Goal: Information Seeking & Learning: Check status

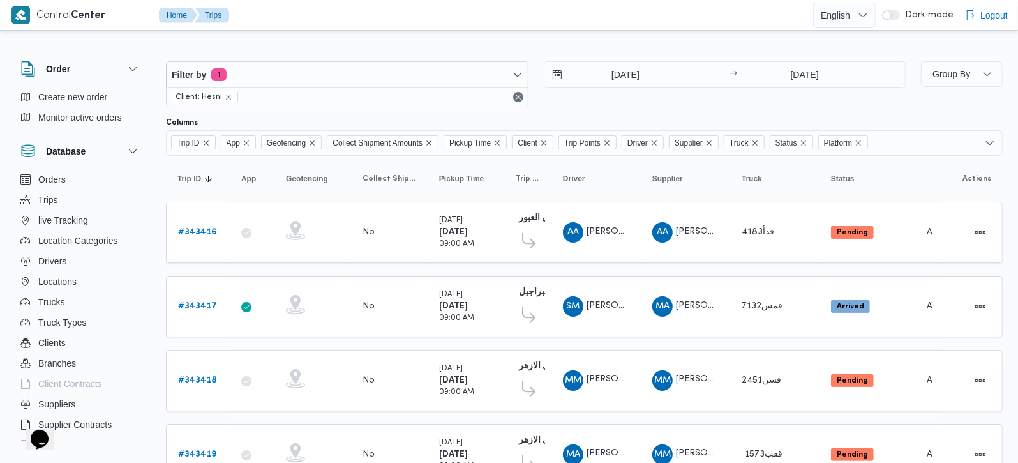
click at [610, 39] on div "Filter by 1 Client: Hesni 15/10/2025 → 15/10/2025 Group By Columns Trip ID App …" at bounding box center [501, 281] width 1018 height 496
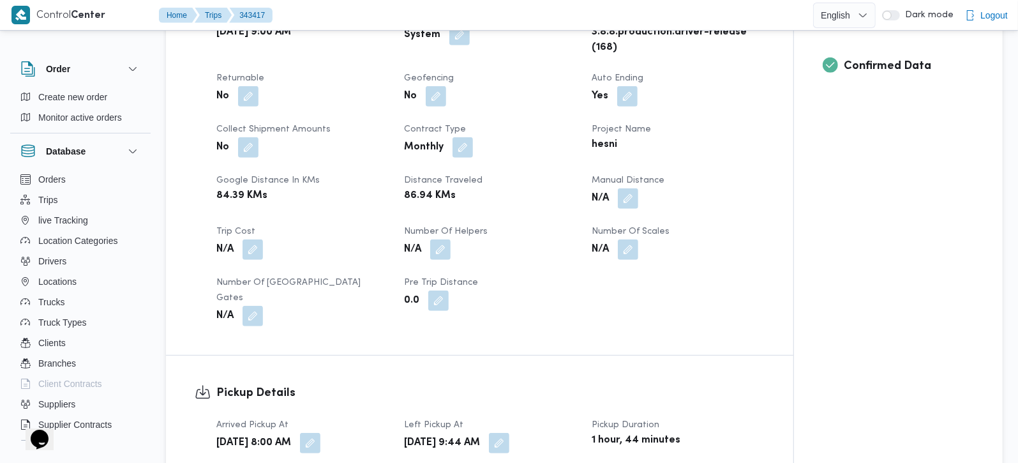
scroll to position [826, 0]
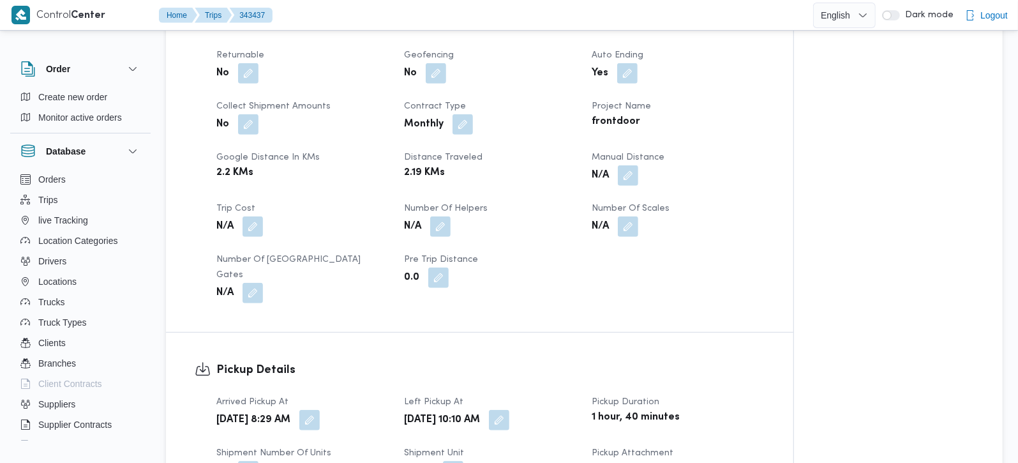
scroll to position [601, 0]
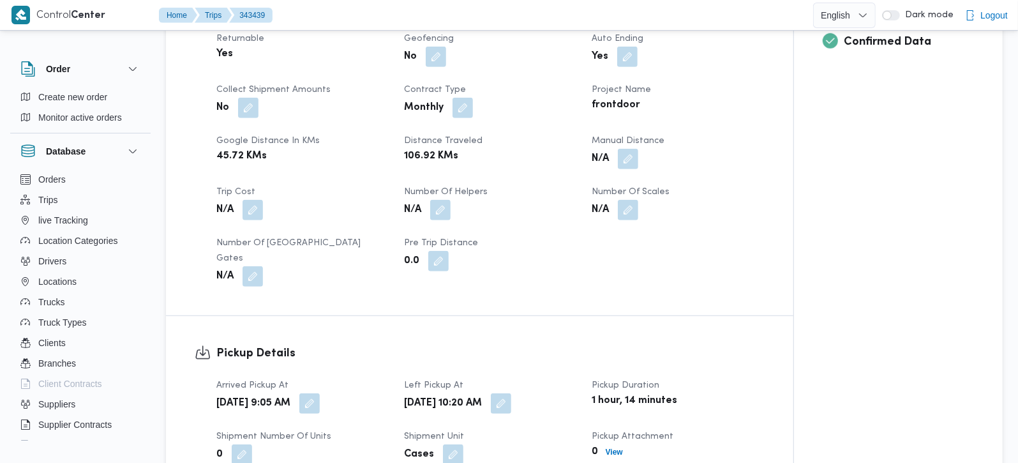
scroll to position [677, 0]
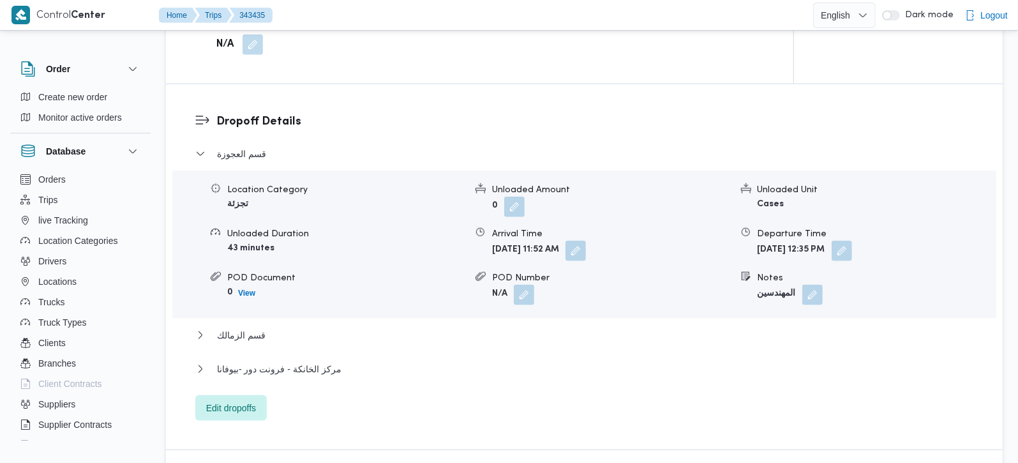
scroll to position [1052, 0]
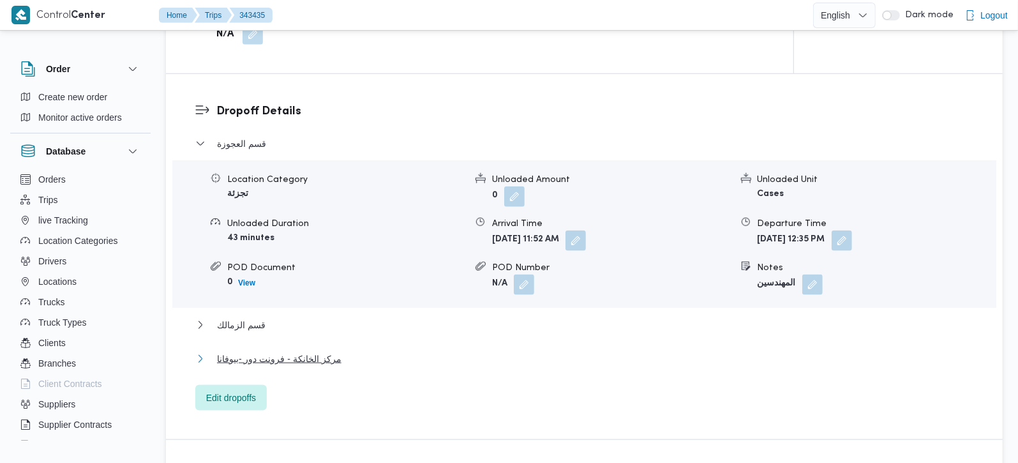
click at [313, 351] on span "مركز الخانكة - فرونت دور -بيوفانا" at bounding box center [279, 358] width 124 height 15
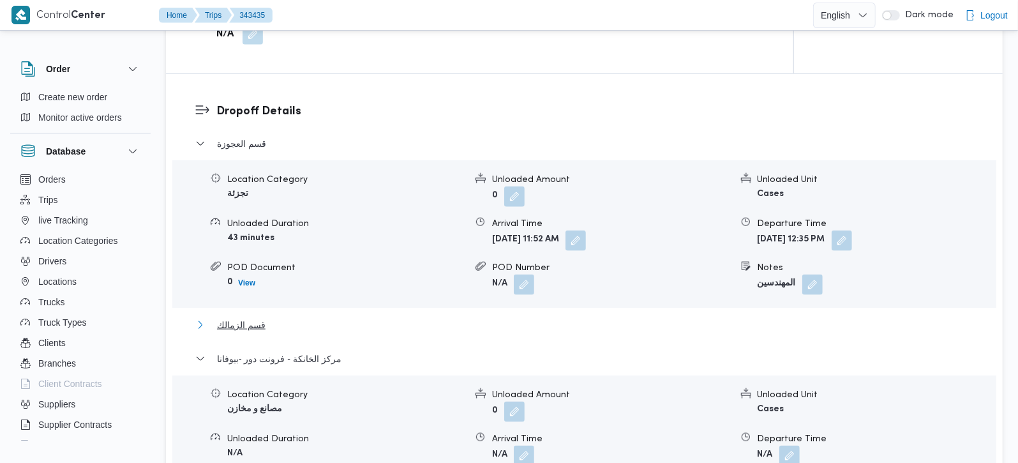
click at [271, 317] on button "قسم الزمالك" at bounding box center [584, 324] width 779 height 15
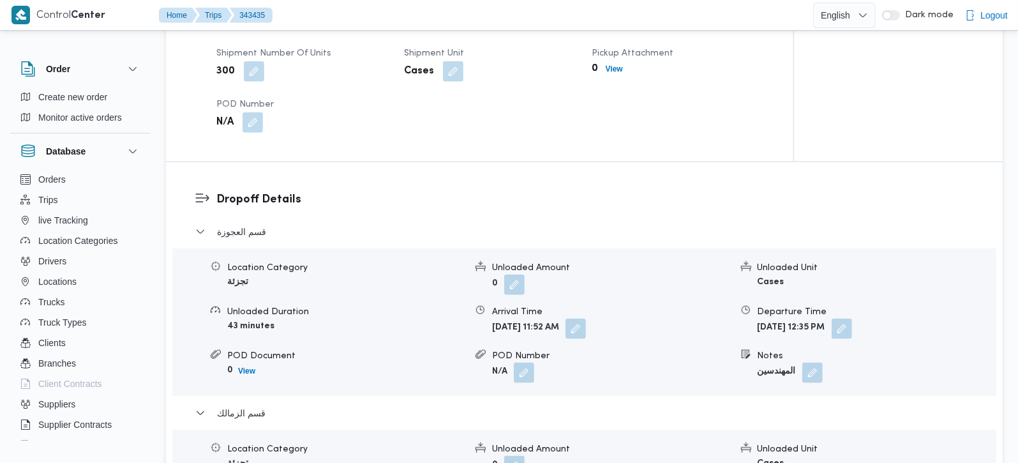
scroll to position [1202, 0]
